Goal: Information Seeking & Learning: Learn about a topic

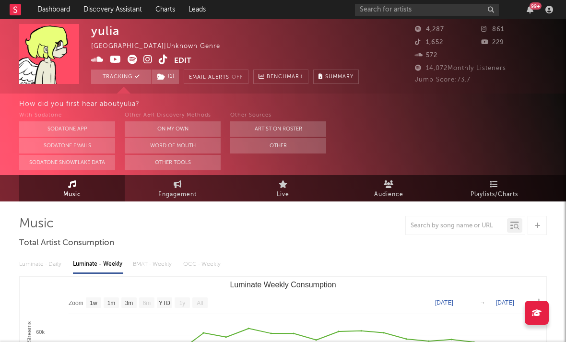
select select "1w"
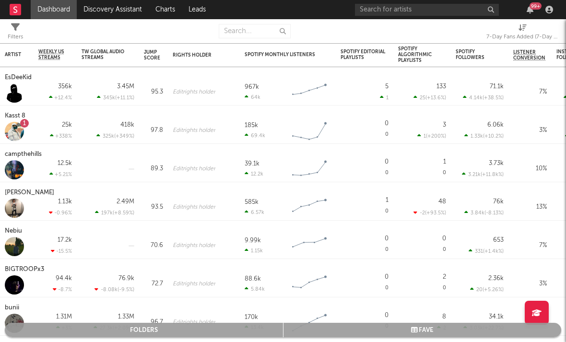
click at [530, 33] on div "7-Day Fans Added (7-Day Fans Added)" at bounding box center [522, 37] width 72 height 12
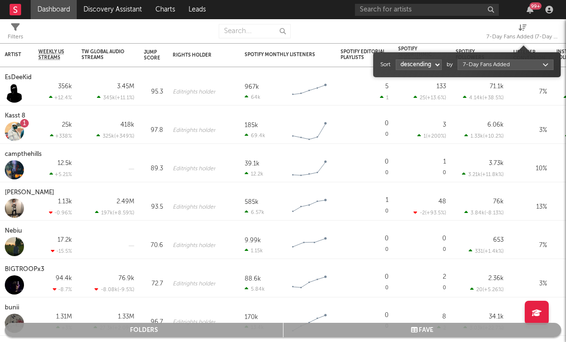
select select "1"
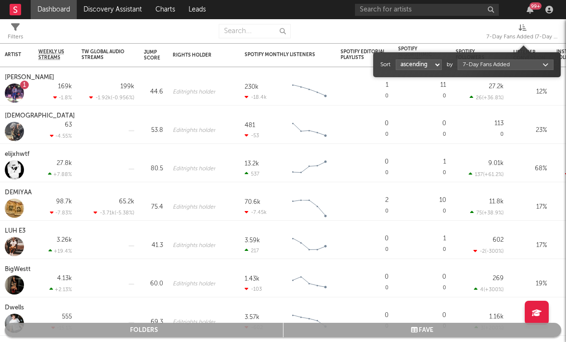
click at [515, 32] on div "7-Day Fans Added (7-Day Fans Added)" at bounding box center [522, 37] width 72 height 12
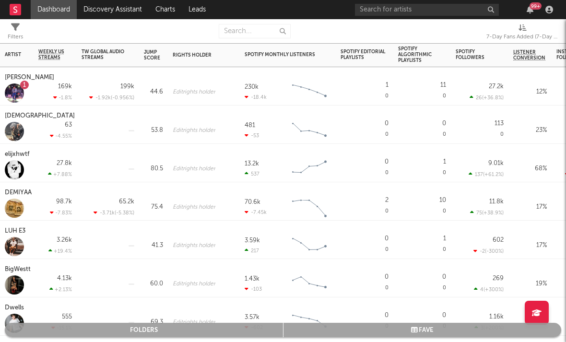
click at [496, 69] on div "27.2k 26 ( +36.8 % )" at bounding box center [480, 86] width 58 height 38
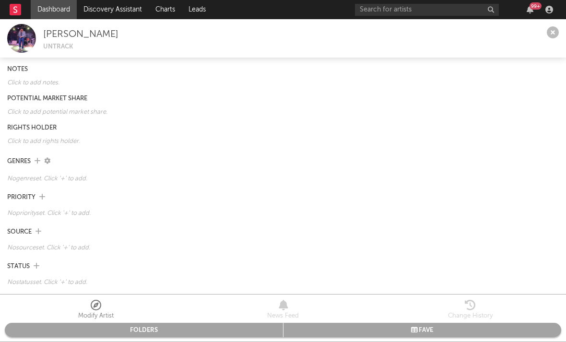
click at [554, 34] on icon at bounding box center [553, 33] width 12 height 12
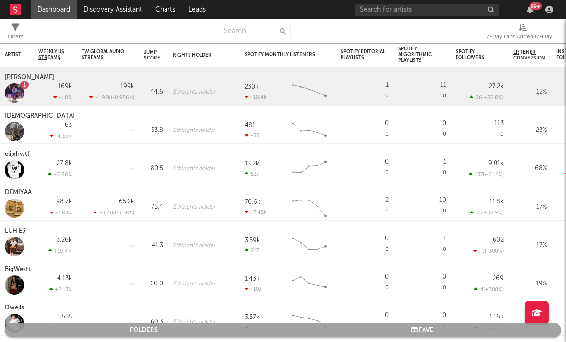
click at [528, 33] on div "7-Day Fans Added (7-Day Fans Added)" at bounding box center [522, 37] width 72 height 12
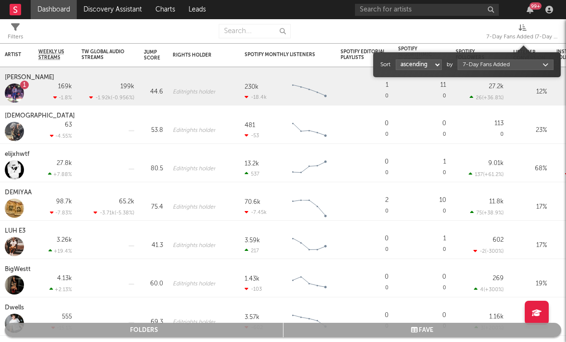
click at [507, 66] on body "Dashboard Discovery Assistant Charts Leads 99 + Notifications Settings Mark all…" at bounding box center [283, 171] width 566 height 342
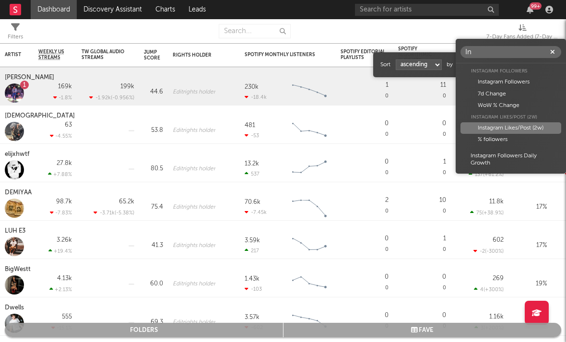
type input "In"
click at [497, 130] on div "Instagram Likes/Post (2w)" at bounding box center [510, 128] width 101 height 12
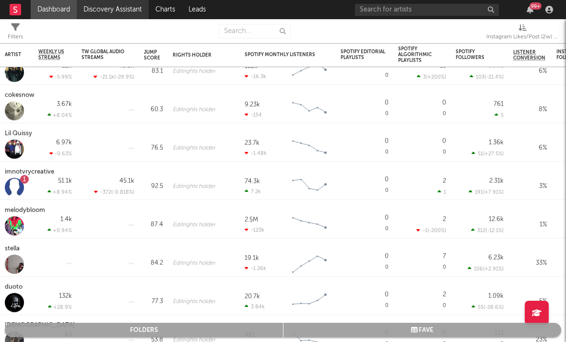
click at [121, 12] on link "Discovery Assistant" at bounding box center [113, 9] width 72 height 19
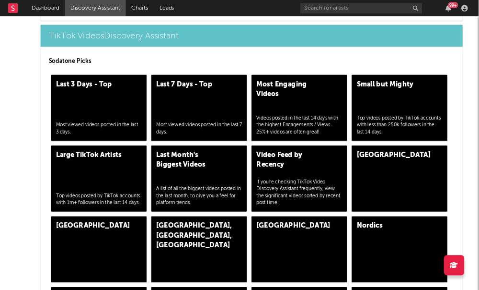
scroll to position [2324, 0]
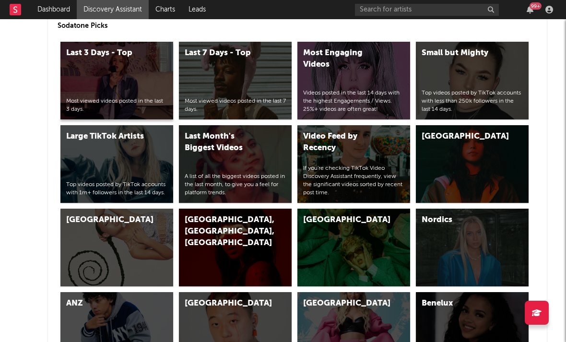
click at [121, 55] on div "Last 3 Days - Top" at bounding box center [106, 53] width 81 height 12
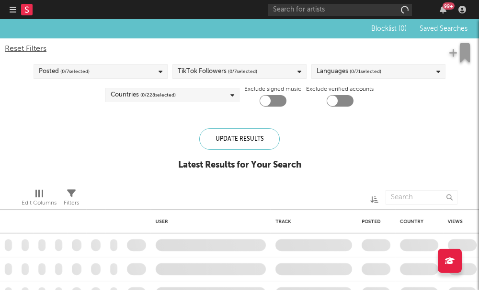
checkbox input "true"
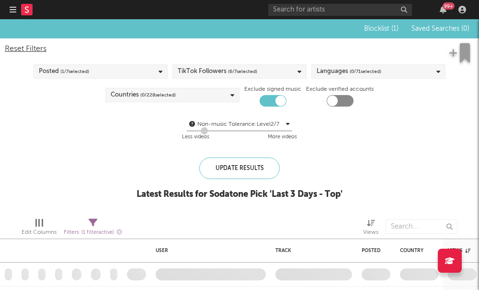
click at [170, 100] on span "( 0 / 228 selected)" at bounding box center [157, 95] width 35 height 12
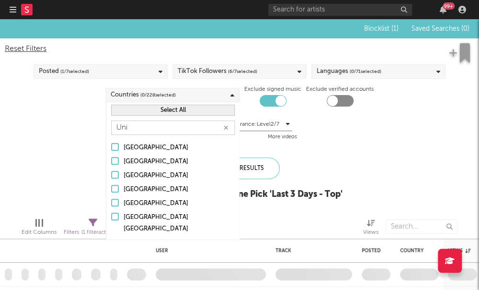
type input "Uni"
click at [114, 203] on div at bounding box center [115, 202] width 8 height 8
click at [111, 203] on input "United States" at bounding box center [111, 204] width 0 height 12
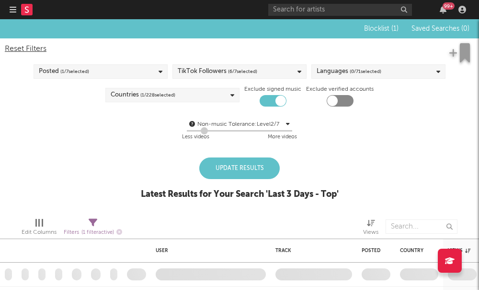
click at [283, 154] on div "Blocklist ( 1 ) Saved Searches ( 0 ) Reset Filters Posted ( 1 / 7 selected) Tik…" at bounding box center [239, 114] width 479 height 190
click at [251, 171] on div "Update Results" at bounding box center [239, 168] width 81 height 22
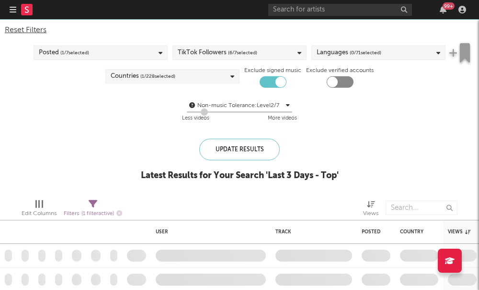
click at [229, 51] on span "( 6 / 7 selected)" at bounding box center [242, 53] width 29 height 12
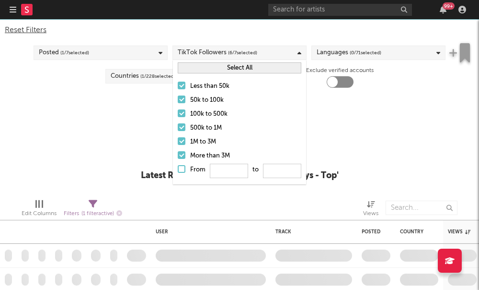
click at [184, 100] on div at bounding box center [182, 99] width 8 height 8
click at [178, 100] on input "50k to 100k" at bounding box center [178, 100] width 0 height 12
click at [183, 117] on label "100k to 500k" at bounding box center [240, 114] width 124 height 12
click at [178, 117] on input "100k to 500k" at bounding box center [178, 114] width 0 height 12
click at [183, 132] on label "500k to 1M" at bounding box center [240, 128] width 124 height 12
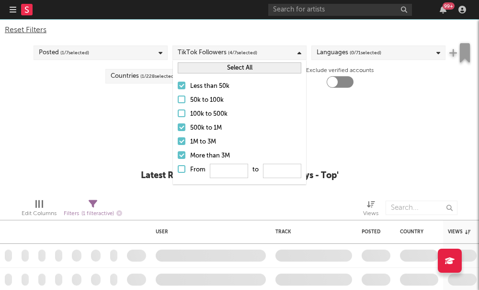
click at [178, 132] on input "500k to 1M" at bounding box center [178, 128] width 0 height 12
click at [183, 146] on label "1M to 3M" at bounding box center [240, 142] width 124 height 12
click at [178, 146] on input "1M to 3M" at bounding box center [178, 142] width 0 height 12
click at [183, 160] on label "More than 3M" at bounding box center [240, 156] width 124 height 12
click at [178, 160] on input "More than 3M" at bounding box center [178, 156] width 0 height 12
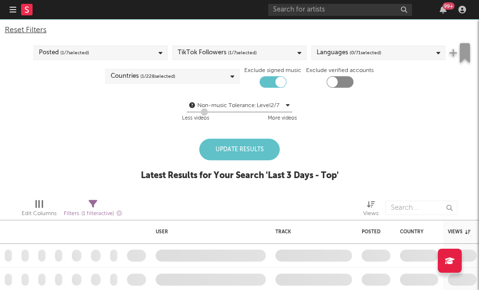
click at [144, 155] on div "Update Results Latest Results for Your Search ' Last 3 Days - Top '" at bounding box center [240, 165] width 198 height 52
click at [221, 148] on div "Update Results" at bounding box center [239, 150] width 81 height 22
click at [237, 155] on div "Update Results" at bounding box center [239, 150] width 81 height 22
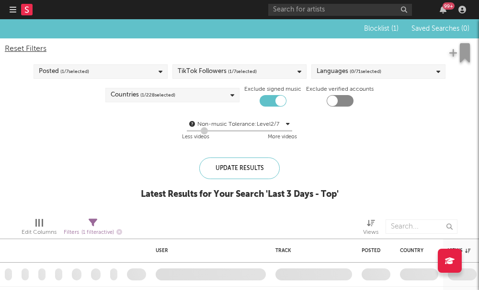
click at [392, 76] on div "Languages ( 0 / 71 selected)" at bounding box center [379, 71] width 134 height 14
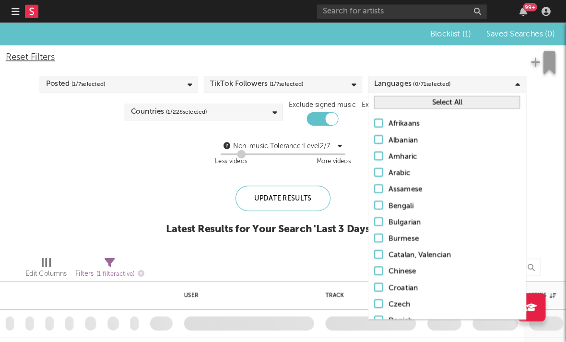
scroll to position [99, 0]
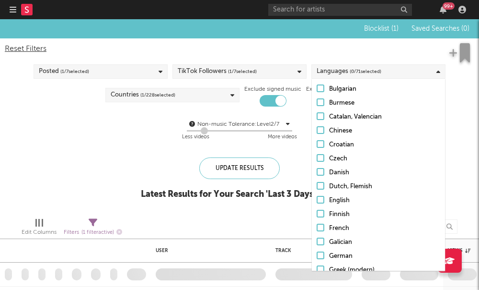
click at [325, 201] on label "English" at bounding box center [379, 201] width 124 height 12
click at [317, 201] on input "English" at bounding box center [317, 201] width 0 height 12
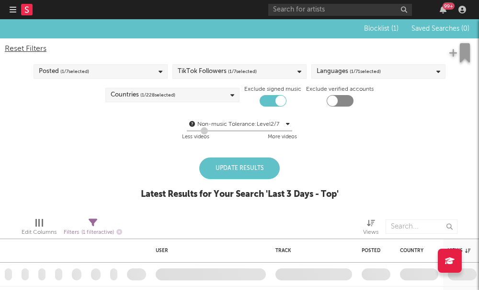
click at [152, 186] on div "Update Results Latest Results for Your Search ' Last 3 Days - Top '" at bounding box center [240, 183] width 198 height 52
click at [219, 171] on div "Update Results" at bounding box center [239, 168] width 81 height 22
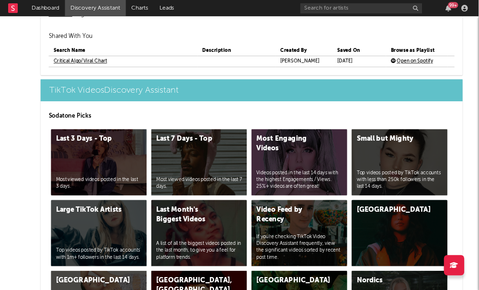
scroll to position [2214, 0]
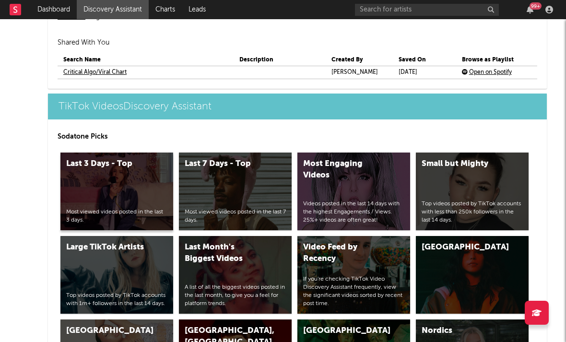
click at [116, 166] on div "Last 3 Days - Top" at bounding box center [106, 164] width 81 height 12
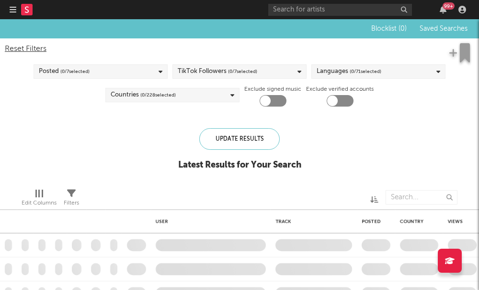
checkbox input "true"
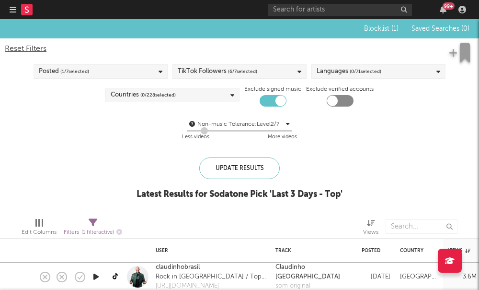
click at [204, 74] on div "TikTok Followers ( 6 / 7 selected)" at bounding box center [218, 72] width 80 height 12
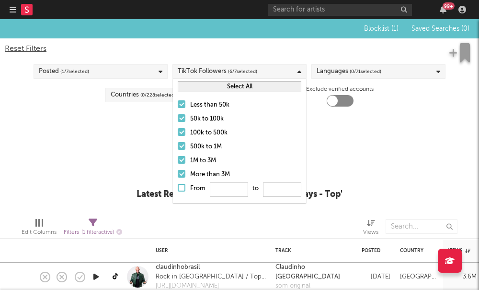
click at [180, 119] on div at bounding box center [182, 118] width 8 height 8
click at [178, 119] on input "50k to 100k" at bounding box center [178, 119] width 0 height 12
click at [186, 132] on label "100k to 500k" at bounding box center [240, 133] width 124 height 12
click at [178, 132] on input "100k to 500k" at bounding box center [178, 133] width 0 height 12
click at [185, 146] on div at bounding box center [182, 146] width 8 height 8
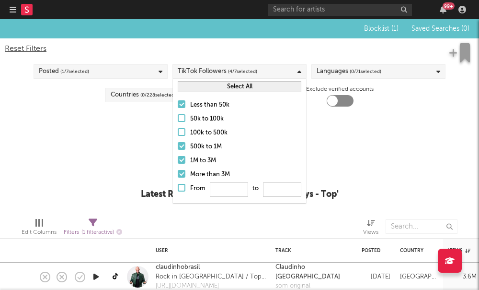
click at [178, 146] on input "500k to 1M" at bounding box center [178, 147] width 0 height 12
click at [181, 160] on div at bounding box center [182, 160] width 8 height 8
click at [178, 160] on input "1M to 3M" at bounding box center [178, 161] width 0 height 12
click at [183, 175] on div at bounding box center [182, 174] width 8 height 8
click at [178, 175] on input "More than 3M" at bounding box center [178, 175] width 0 height 12
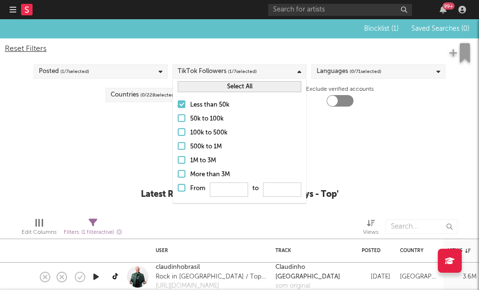
click at [384, 139] on div "Non-music Tolerance: Level 2 / 7 2 Less videos More videos" at bounding box center [240, 130] width 470 height 24
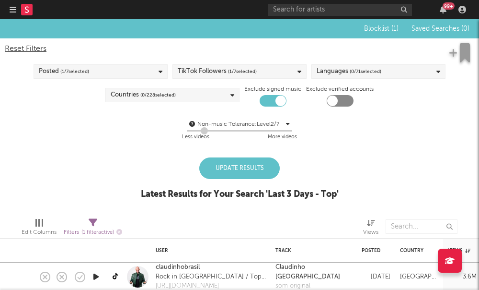
click at [221, 95] on div "Countries ( 0 / 228 selected)" at bounding box center [172, 95] width 134 height 14
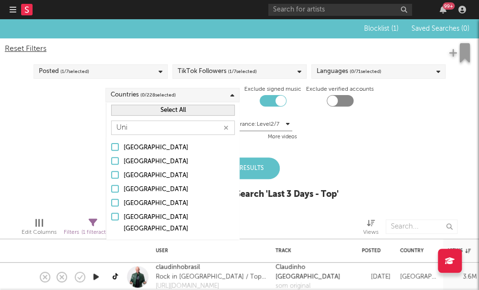
type input "Uni"
click at [117, 203] on div at bounding box center [115, 202] width 8 height 8
click at [111, 203] on input "United States" at bounding box center [111, 204] width 0 height 12
click at [294, 136] on div "More videos" at bounding box center [282, 137] width 29 height 12
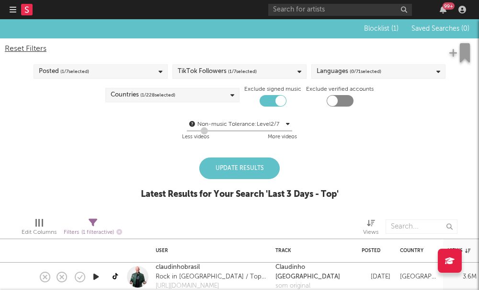
click at [367, 73] on span "( 0 / 71 selected)" at bounding box center [366, 72] width 32 height 12
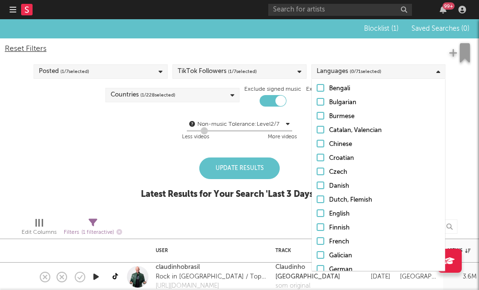
scroll to position [87, 0]
click at [326, 211] on label "English" at bounding box center [379, 213] width 124 height 12
click at [317, 211] on input "English" at bounding box center [317, 213] width 0 height 12
click at [251, 173] on div "Update Results" at bounding box center [239, 168] width 81 height 22
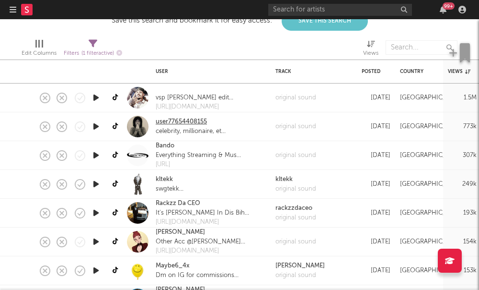
click at [174, 122] on link "user77654408155" at bounding box center [181, 122] width 51 height 10
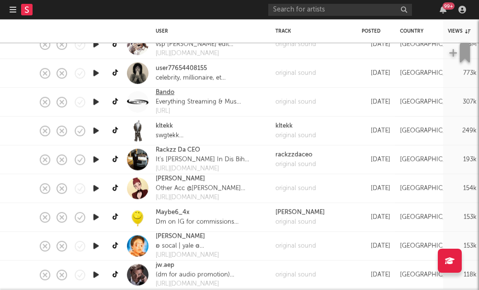
click at [163, 95] on link "Bando" at bounding box center [165, 93] width 19 height 10
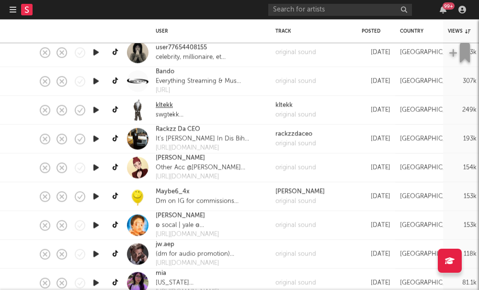
click at [163, 103] on link "kltekk" at bounding box center [164, 106] width 17 height 10
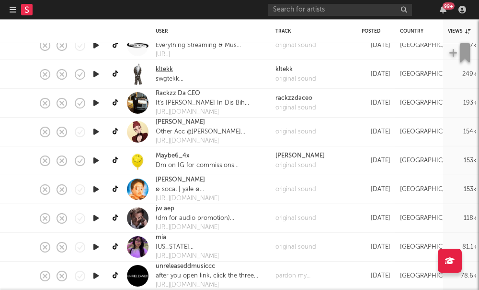
click at [164, 72] on link "kltekk" at bounding box center [164, 70] width 17 height 10
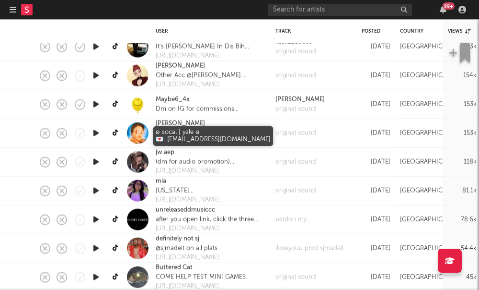
click at [167, 129] on div "ʚ socal | yale ɞ 💌: thediegopaz@gmail.com" at bounding box center [211, 133] width 110 height 10
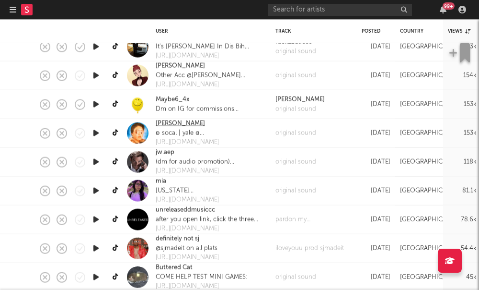
click at [165, 122] on link "Diego Paz" at bounding box center [180, 124] width 49 height 10
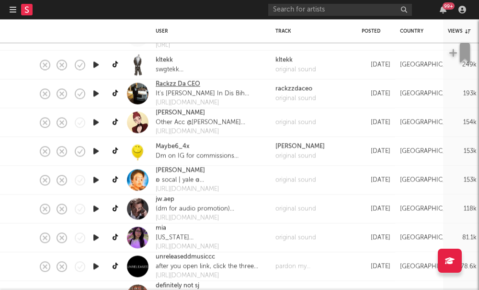
click at [179, 87] on link "Rackzz Da CEO" at bounding box center [178, 85] width 45 height 10
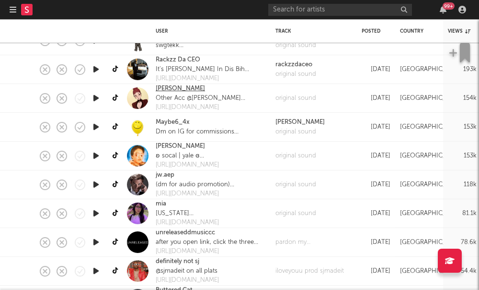
click at [161, 89] on link "Mika" at bounding box center [180, 89] width 49 height 10
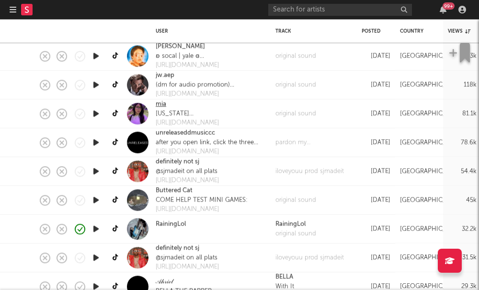
click at [158, 105] on link "mia" at bounding box center [161, 105] width 11 height 10
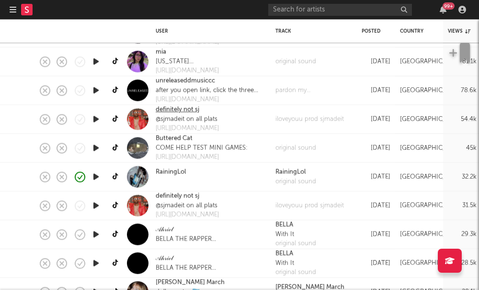
click at [170, 111] on link "definitely not sj" at bounding box center [178, 110] width 44 height 10
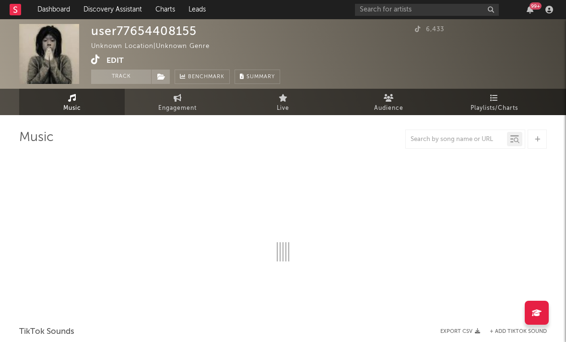
select select "1w"
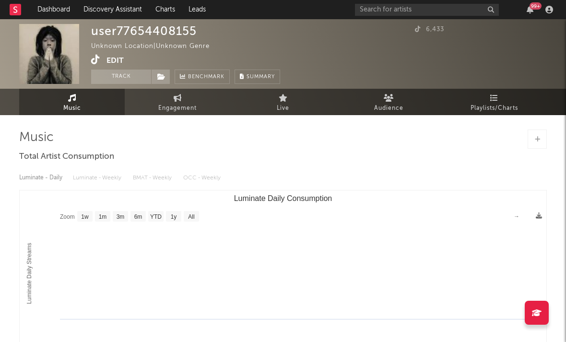
click at [93, 58] on icon at bounding box center [95, 60] width 9 height 10
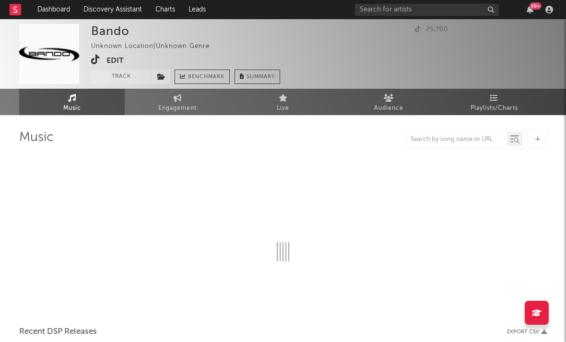
select select "1w"
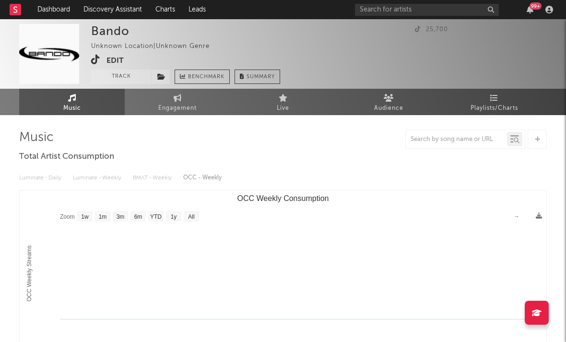
click at [97, 61] on icon at bounding box center [95, 60] width 9 height 10
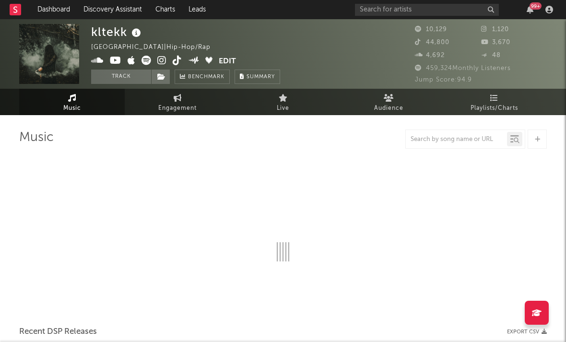
select select "6m"
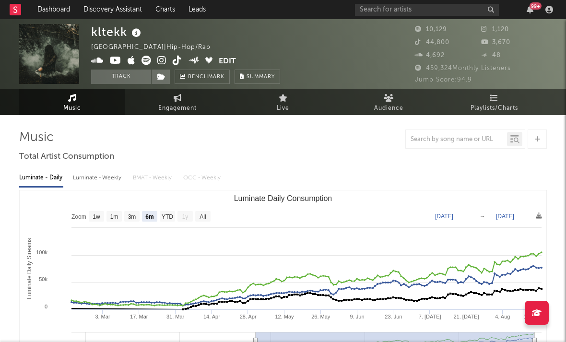
click at [161, 60] on icon at bounding box center [161, 61] width 9 height 10
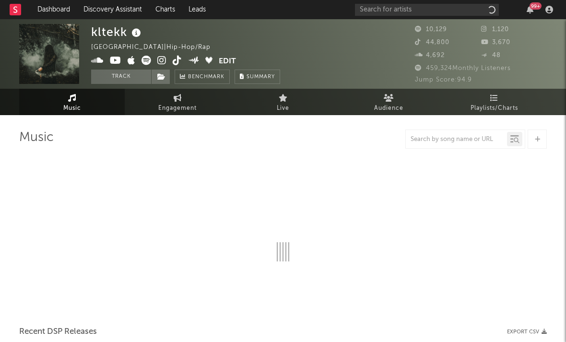
select select "6m"
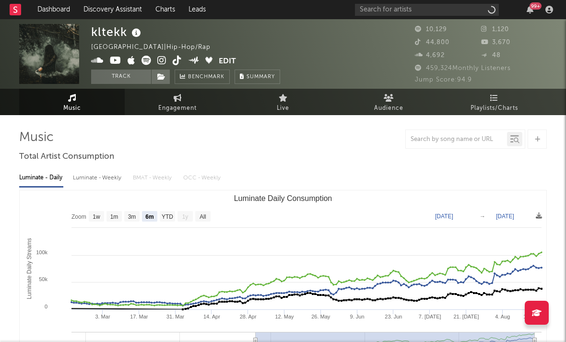
click at [178, 59] on icon at bounding box center [177, 61] width 9 height 10
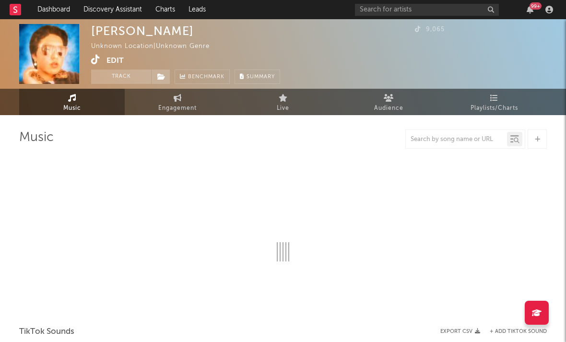
select select "1w"
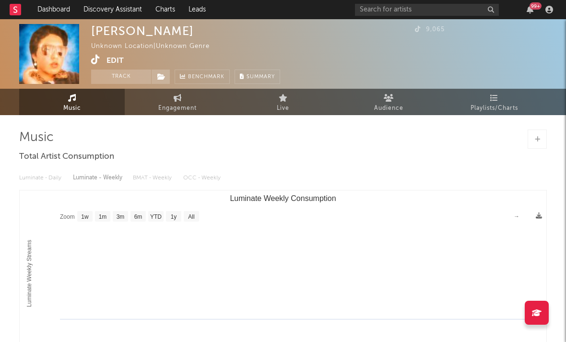
click at [91, 59] on div "Diego Paz Unknown Location | Unknown Genre Edit Track Benchmark Summary 9,065" at bounding box center [283, 54] width 566 height 70
click at [96, 59] on icon at bounding box center [95, 60] width 9 height 10
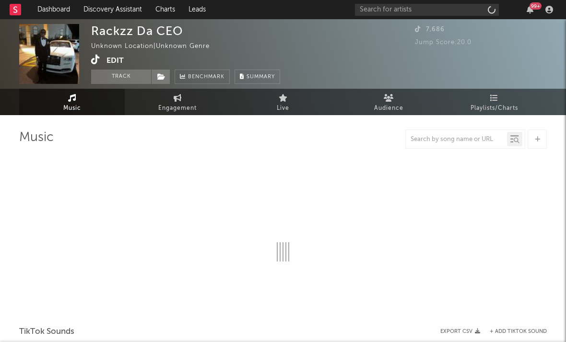
select select "1w"
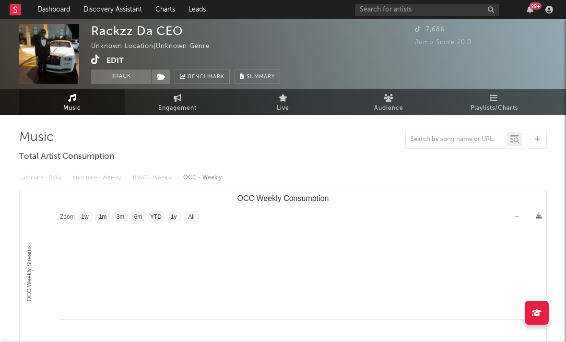
click at [93, 62] on icon at bounding box center [95, 60] width 9 height 10
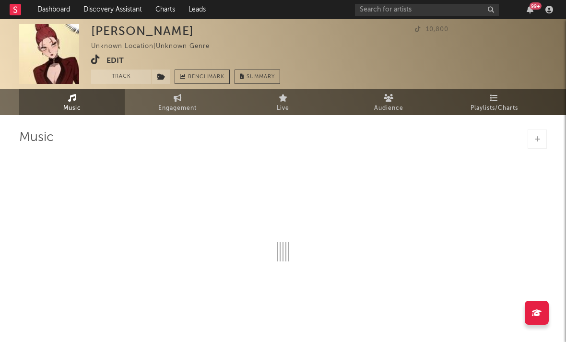
select select "1w"
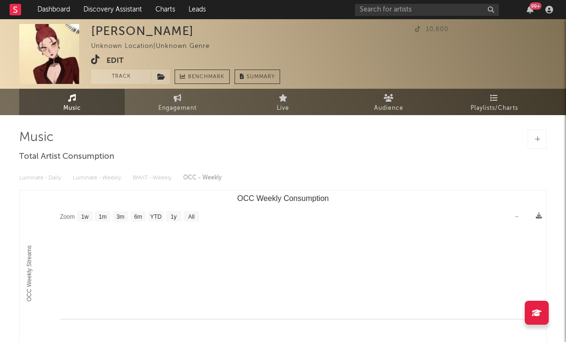
click at [95, 60] on icon at bounding box center [95, 60] width 9 height 10
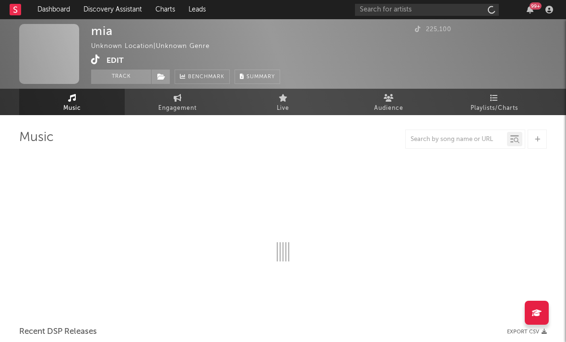
select select "1w"
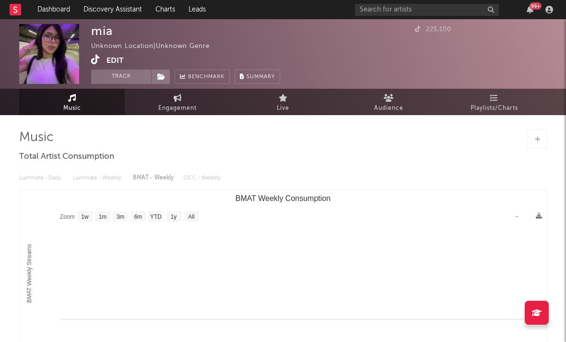
click at [95, 60] on icon at bounding box center [95, 60] width 9 height 10
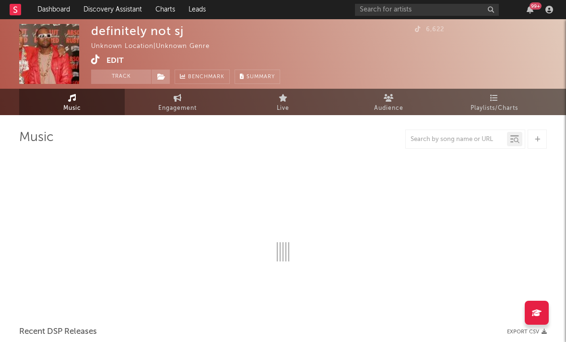
select select "1w"
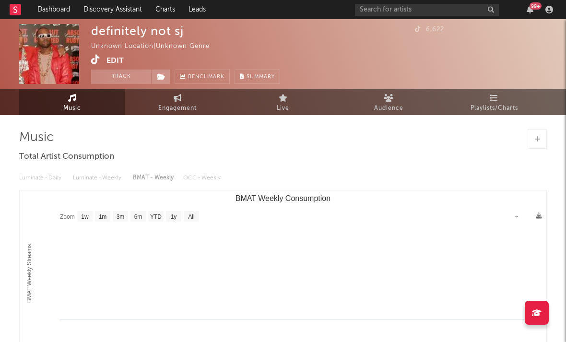
click at [96, 58] on icon at bounding box center [95, 60] width 9 height 10
